Goal: Transaction & Acquisition: Book appointment/travel/reservation

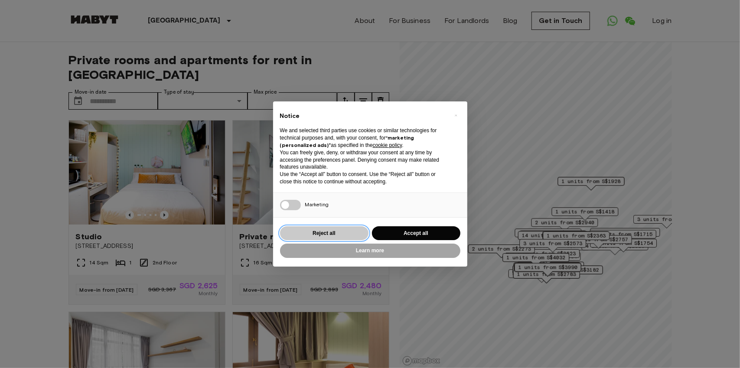
click at [344, 236] on button "Reject all" at bounding box center [324, 233] width 88 height 14
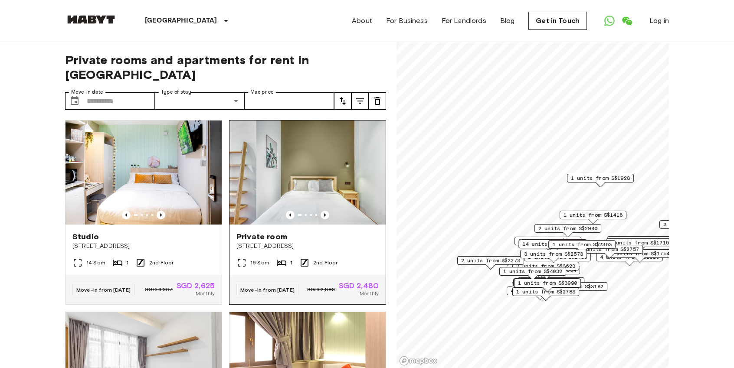
click at [297, 167] on img at bounding box center [307, 173] width 156 height 104
click at [329, 183] on img at bounding box center [307, 173] width 156 height 104
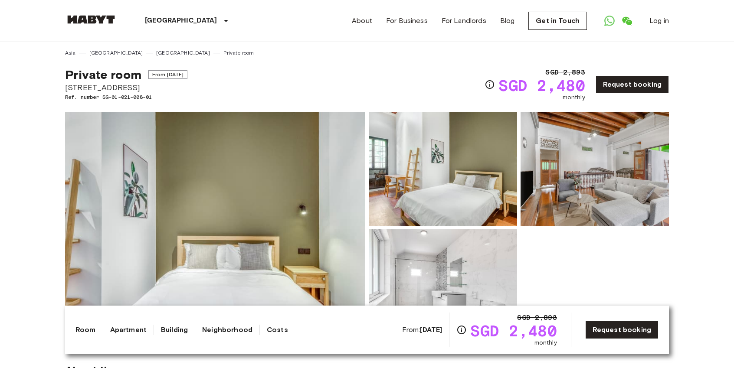
click at [106, 26] on link at bounding box center [91, 21] width 52 height 12
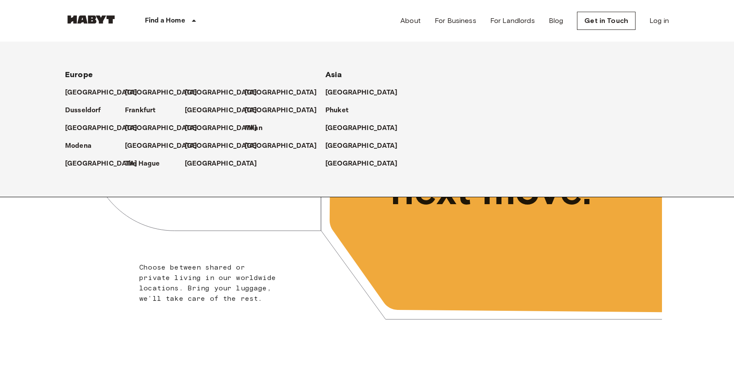
click at [349, 139] on div "[GEOGRAPHIC_DATA]" at bounding box center [444, 143] width 239 height 18
click at [353, 144] on p "[GEOGRAPHIC_DATA]" at bounding box center [363, 146] width 72 height 10
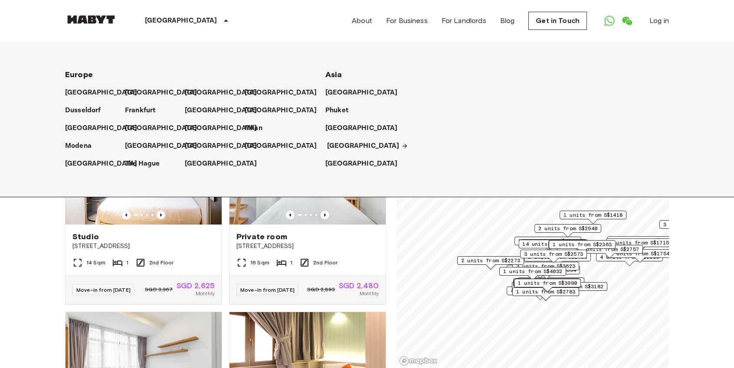
click at [353, 144] on p "[GEOGRAPHIC_DATA]" at bounding box center [363, 146] width 72 height 10
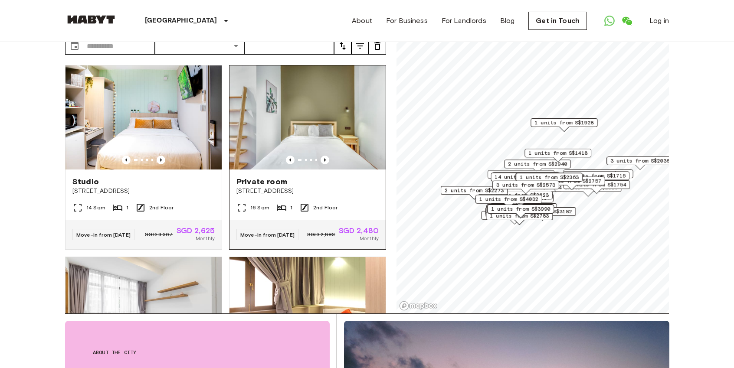
scroll to position [87, 0]
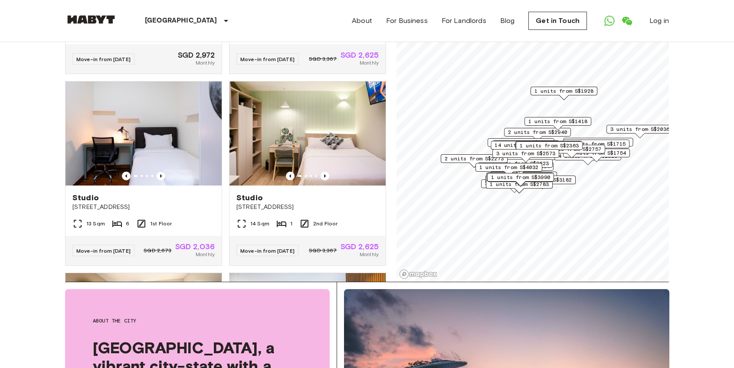
scroll to position [347, 0]
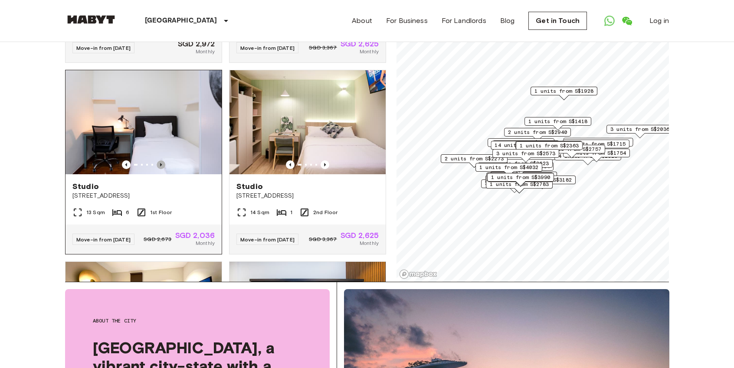
click at [162, 165] on icon "Previous image" at bounding box center [161, 164] width 9 height 9
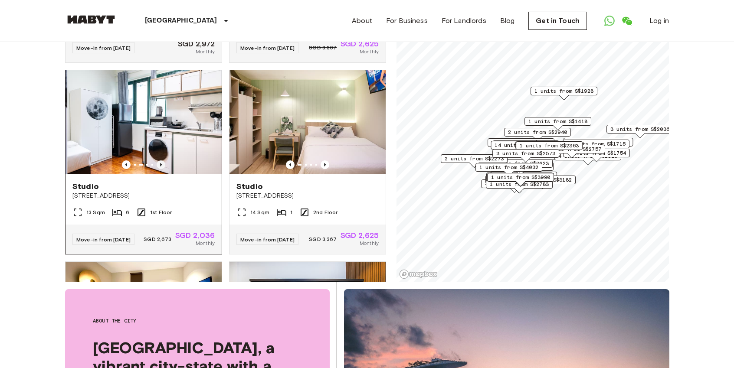
click at [162, 165] on icon "Previous image" at bounding box center [161, 164] width 9 height 9
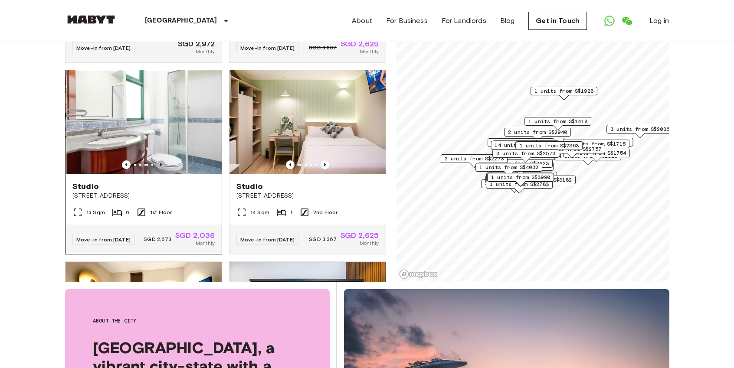
drag, startPoint x: 162, startPoint y: 165, endPoint x: 158, endPoint y: 166, distance: 4.4
click at [162, 165] on icon "Previous image" at bounding box center [161, 164] width 9 height 9
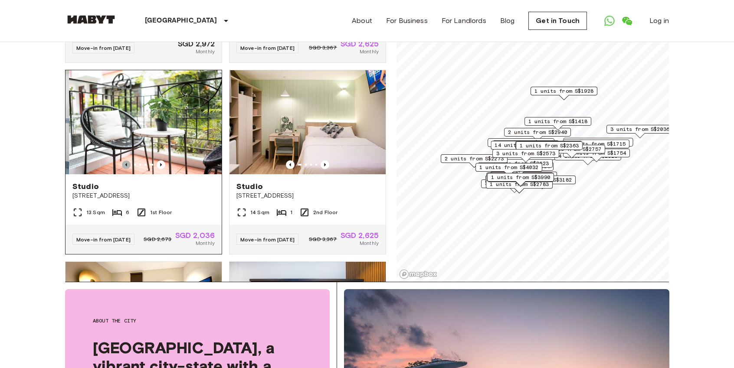
click at [123, 168] on icon "Previous image" at bounding box center [126, 164] width 9 height 9
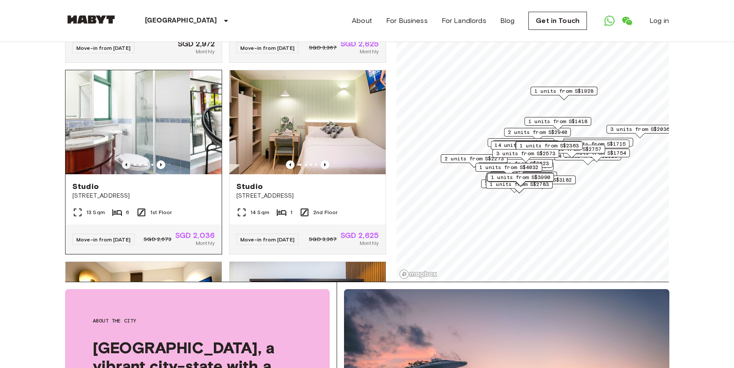
click at [123, 168] on icon "Previous image" at bounding box center [126, 164] width 9 height 9
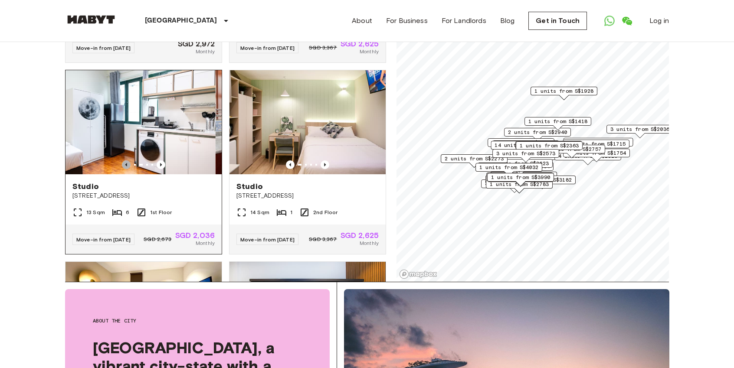
click at [123, 168] on icon "Previous image" at bounding box center [126, 164] width 9 height 9
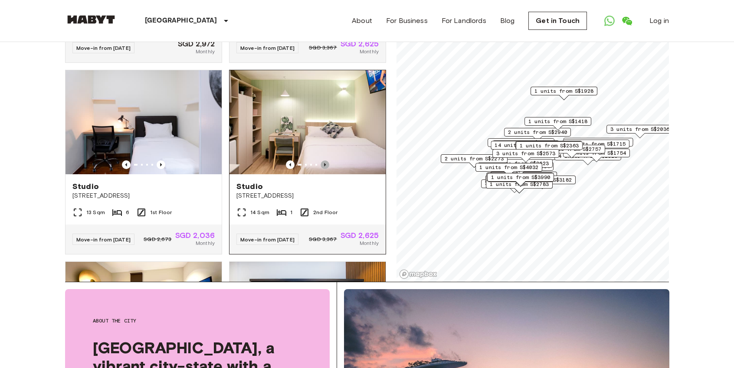
click at [321, 166] on icon "Previous image" at bounding box center [324, 164] width 9 height 9
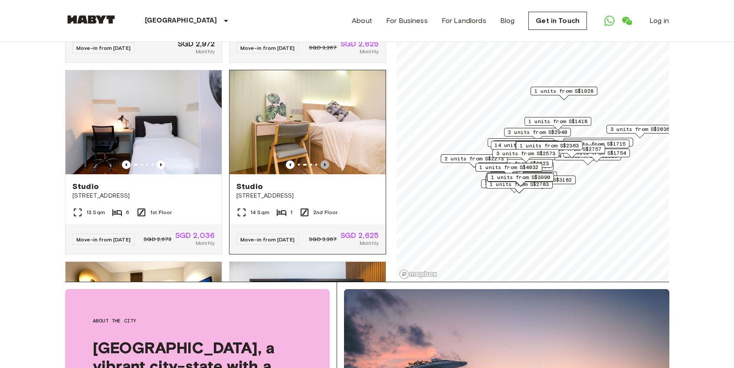
click at [321, 166] on icon "Previous image" at bounding box center [324, 164] width 9 height 9
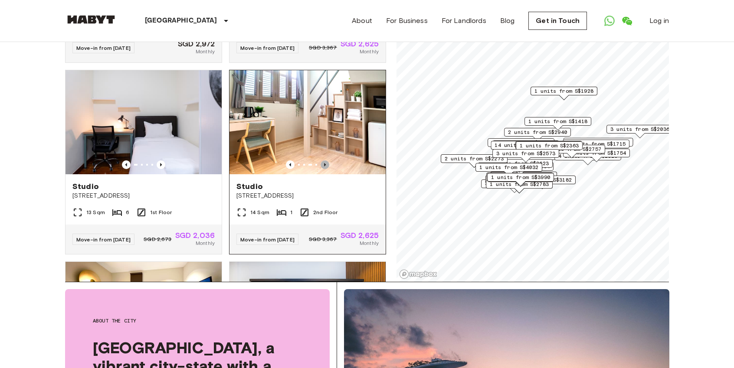
click at [320, 169] on icon "Previous image" at bounding box center [324, 164] width 9 height 9
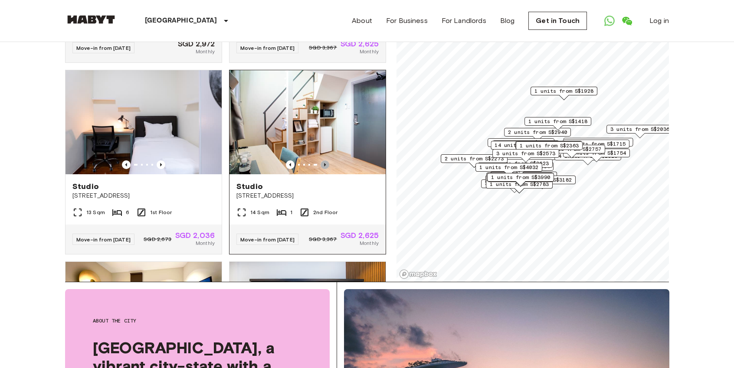
click at [324, 167] on icon "Previous image" at bounding box center [325, 164] width 2 height 3
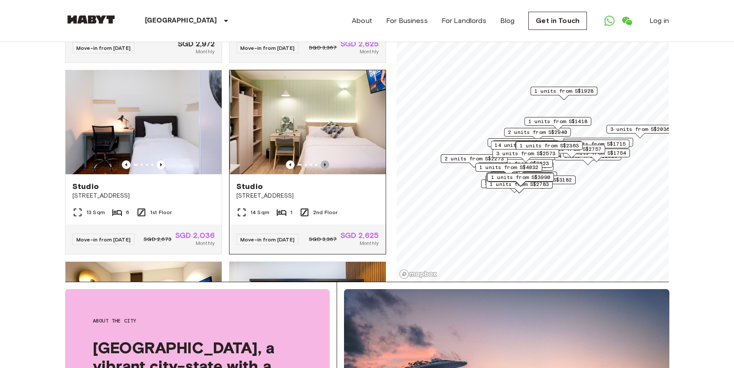
click at [324, 167] on icon "Previous image" at bounding box center [325, 164] width 2 height 3
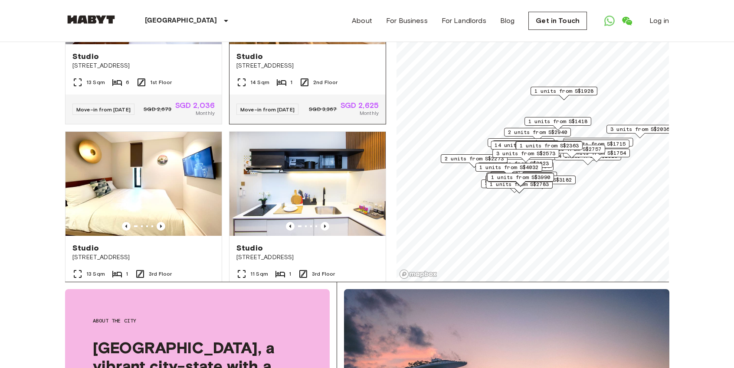
scroll to position [520, 0]
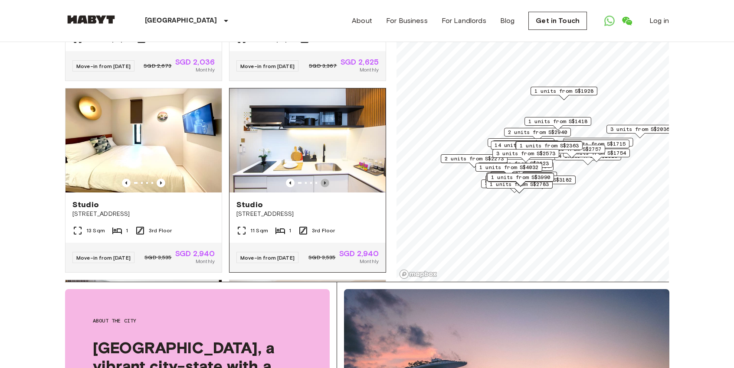
click at [324, 185] on icon "Previous image" at bounding box center [325, 182] width 2 height 3
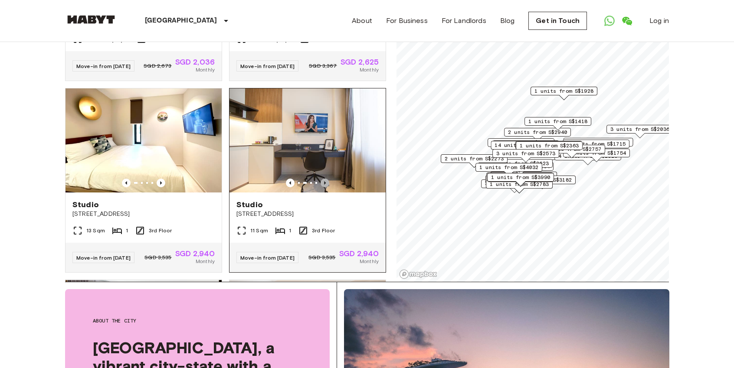
click at [324, 185] on icon "Previous image" at bounding box center [325, 182] width 2 height 3
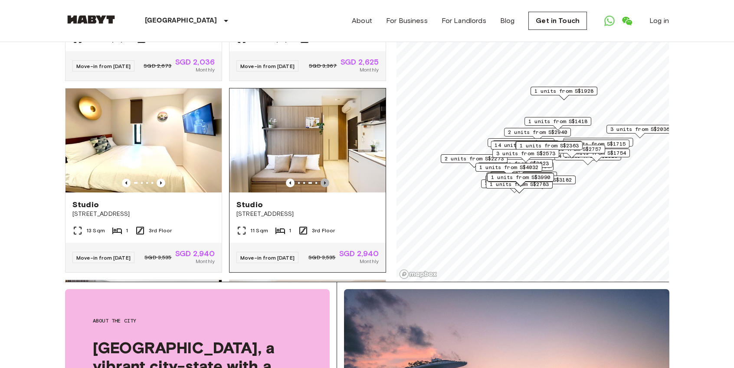
click at [324, 185] on icon "Previous image" at bounding box center [325, 182] width 2 height 3
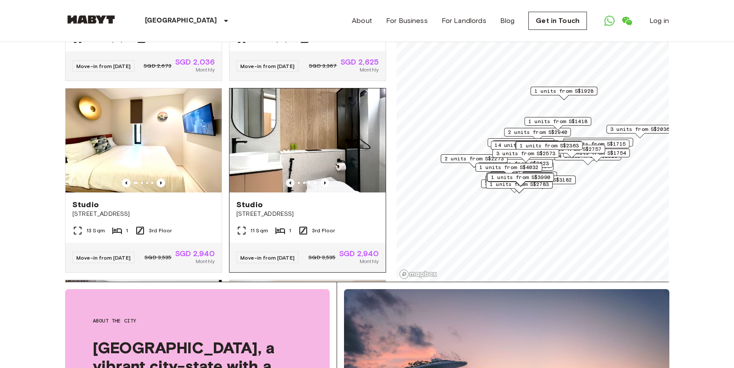
click at [289, 185] on icon "Previous image" at bounding box center [290, 182] width 2 height 3
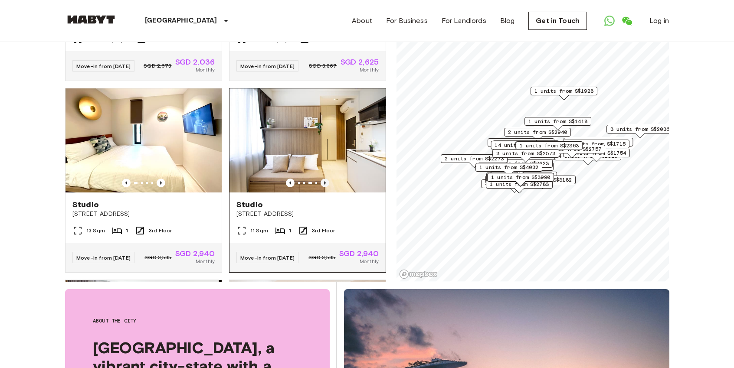
click at [320, 187] on icon "Previous image" at bounding box center [324, 183] width 9 height 9
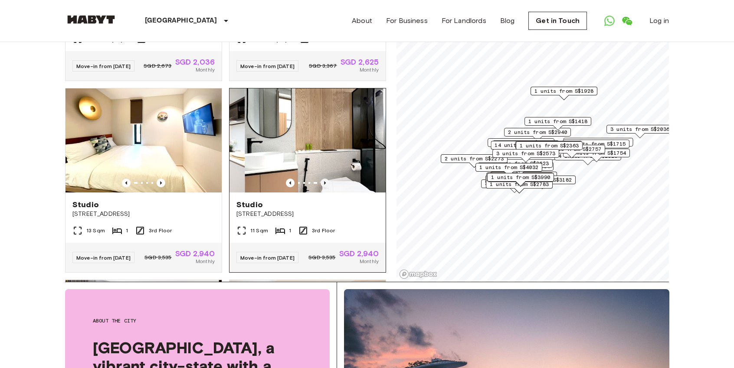
click at [320, 187] on icon "Previous image" at bounding box center [324, 183] width 9 height 9
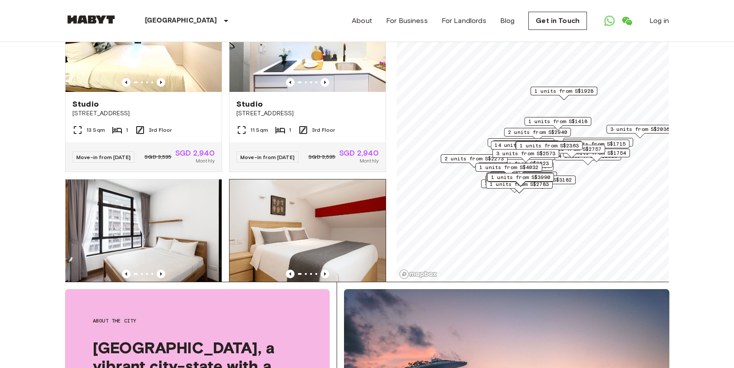
scroll to position [694, 0]
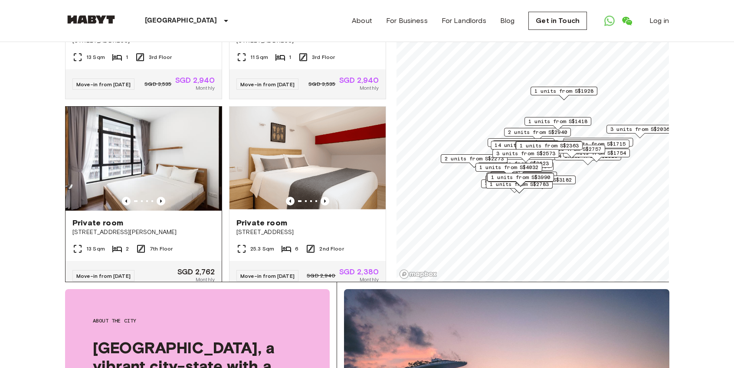
click at [201, 188] on img at bounding box center [143, 159] width 156 height 104
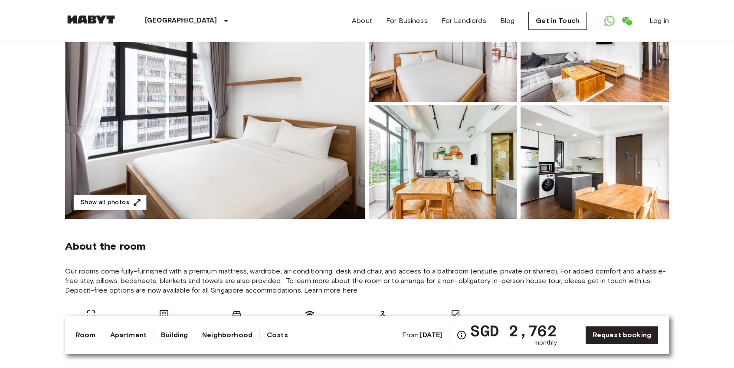
scroll to position [87, 0]
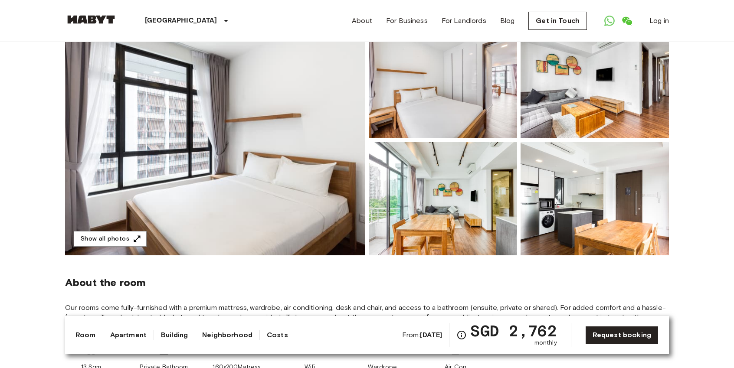
click at [508, 115] on img at bounding box center [443, 82] width 148 height 114
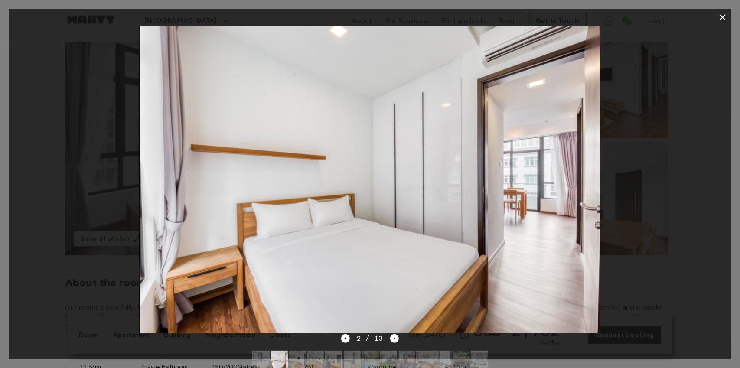
click at [725, 17] on icon "button" at bounding box center [723, 17] width 10 height 10
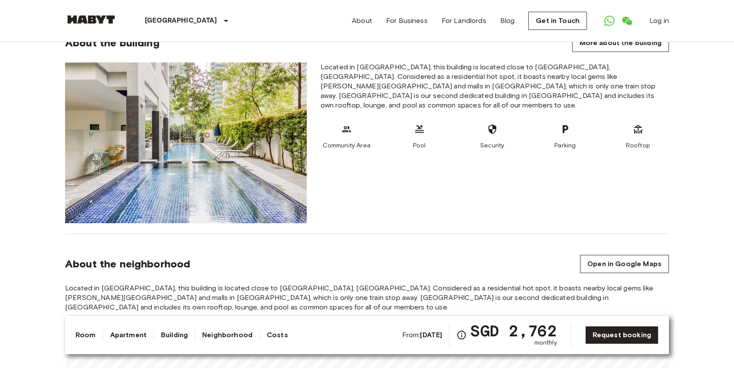
scroll to position [954, 0]
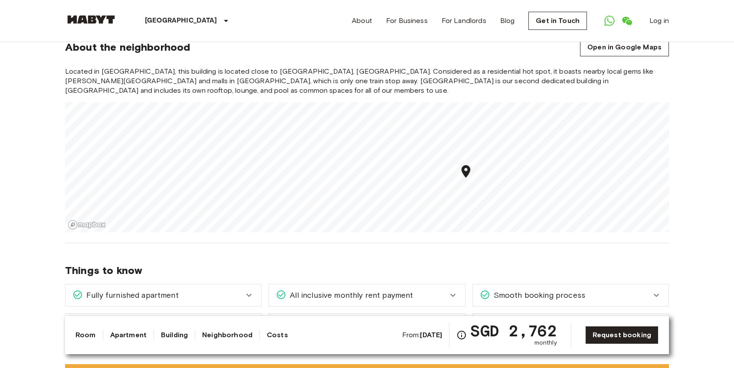
click at [246, 290] on icon at bounding box center [249, 295] width 10 height 10
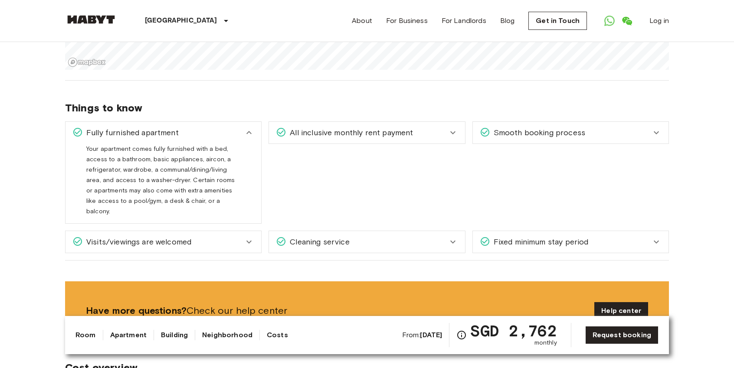
scroll to position [1171, 0]
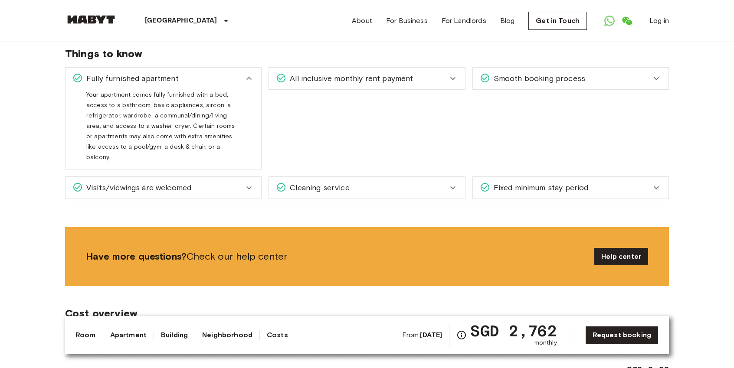
click at [576, 182] on span "Fixed minimum stay period" at bounding box center [539, 187] width 98 height 11
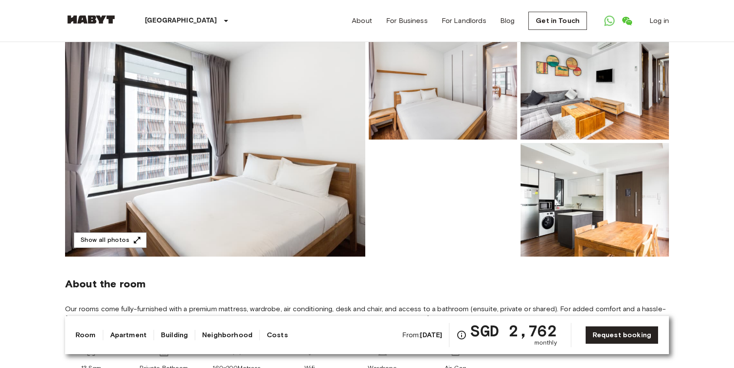
scroll to position [68, 0]
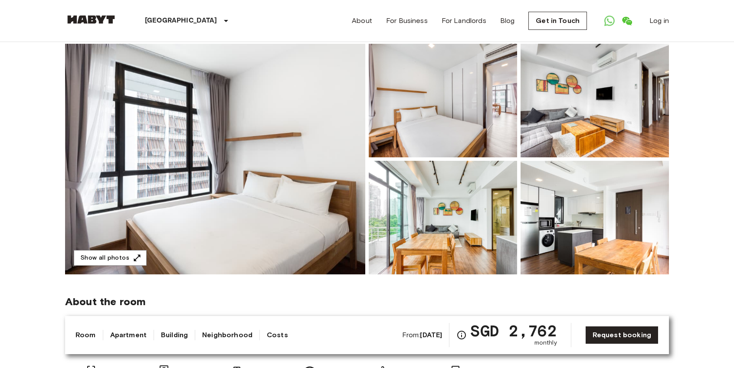
click at [549, 119] on img at bounding box center [594, 101] width 148 height 114
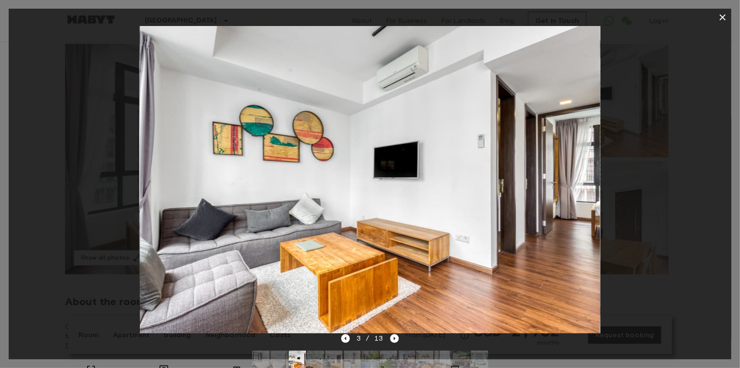
click at [641, 178] on div at bounding box center [370, 179] width 723 height 307
drag, startPoint x: 634, startPoint y: 205, endPoint x: 637, endPoint y: 228, distance: 23.2
click at [636, 228] on div at bounding box center [370, 179] width 723 height 307
click at [689, 219] on div at bounding box center [370, 179] width 723 height 307
click at [723, 15] on icon "button" at bounding box center [723, 17] width 10 height 10
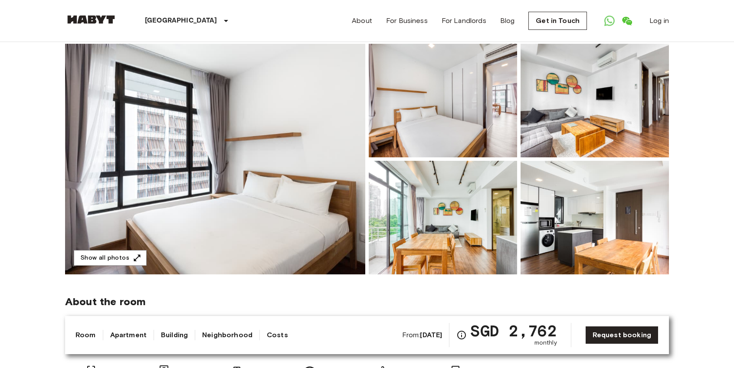
click at [605, 179] on img at bounding box center [594, 218] width 148 height 114
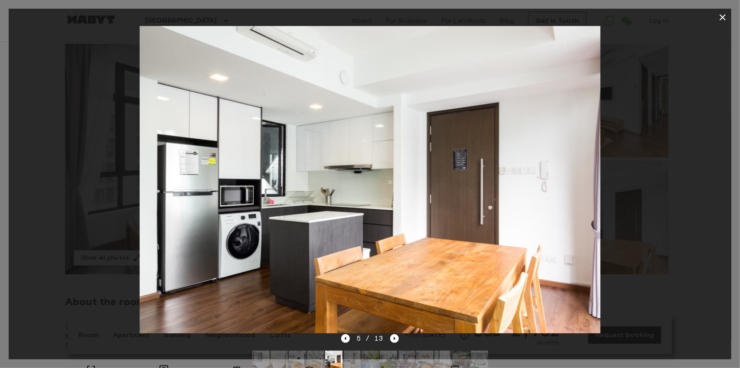
click at [713, 160] on div at bounding box center [370, 179] width 723 height 307
click at [723, 16] on icon "button" at bounding box center [723, 17] width 6 height 6
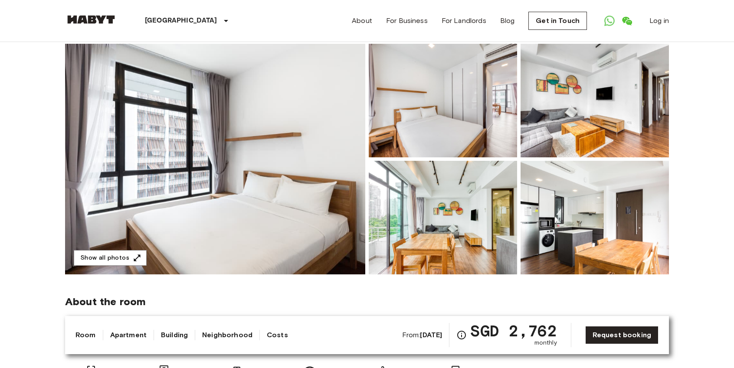
click at [609, 118] on img at bounding box center [594, 101] width 148 height 114
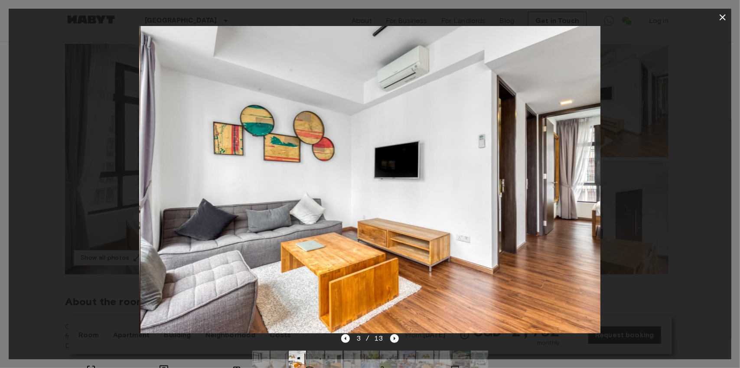
click at [722, 16] on icon "button" at bounding box center [723, 17] width 6 height 6
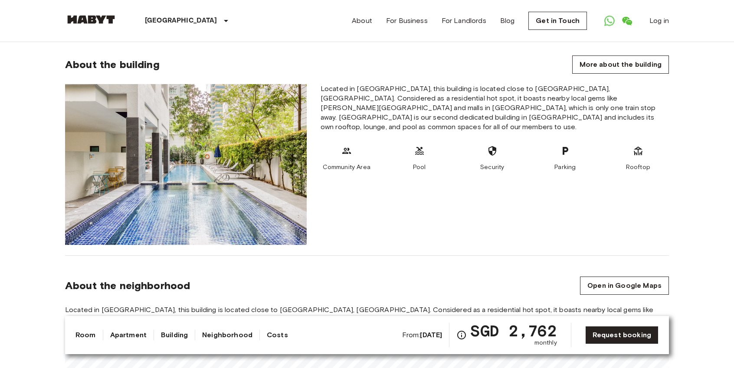
scroll to position [718, 0]
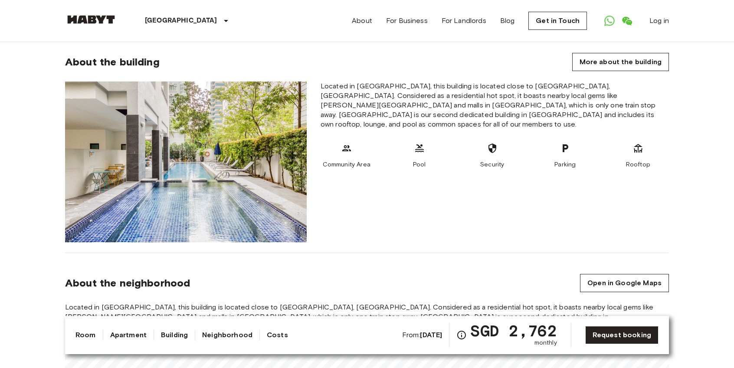
click at [245, 197] on img at bounding box center [186, 162] width 242 height 161
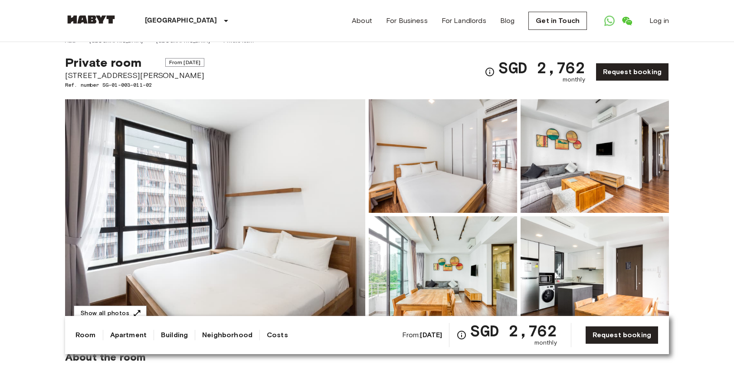
scroll to position [0, 0]
